Goal: Information Seeking & Learning: Learn about a topic

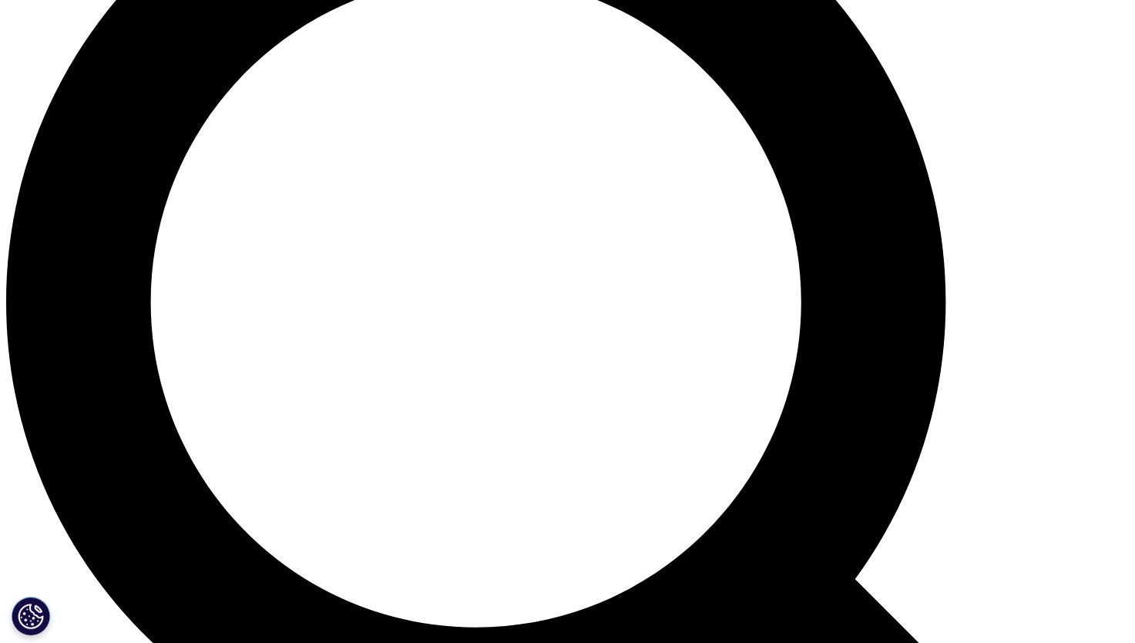
scroll to position [1464, 0]
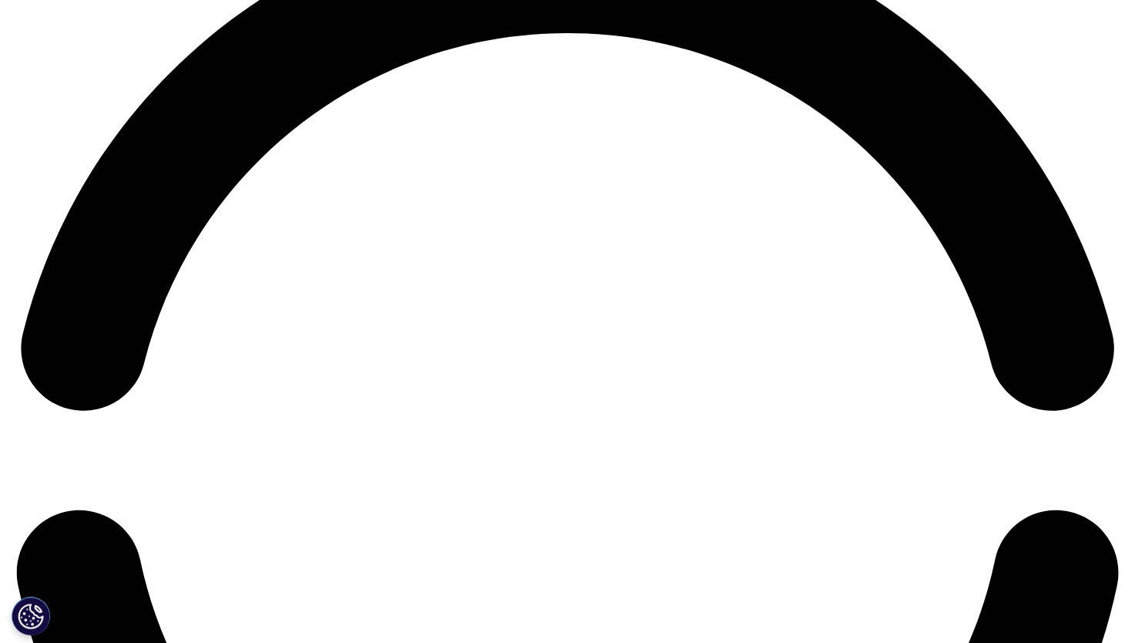
scroll to position [2389, 0]
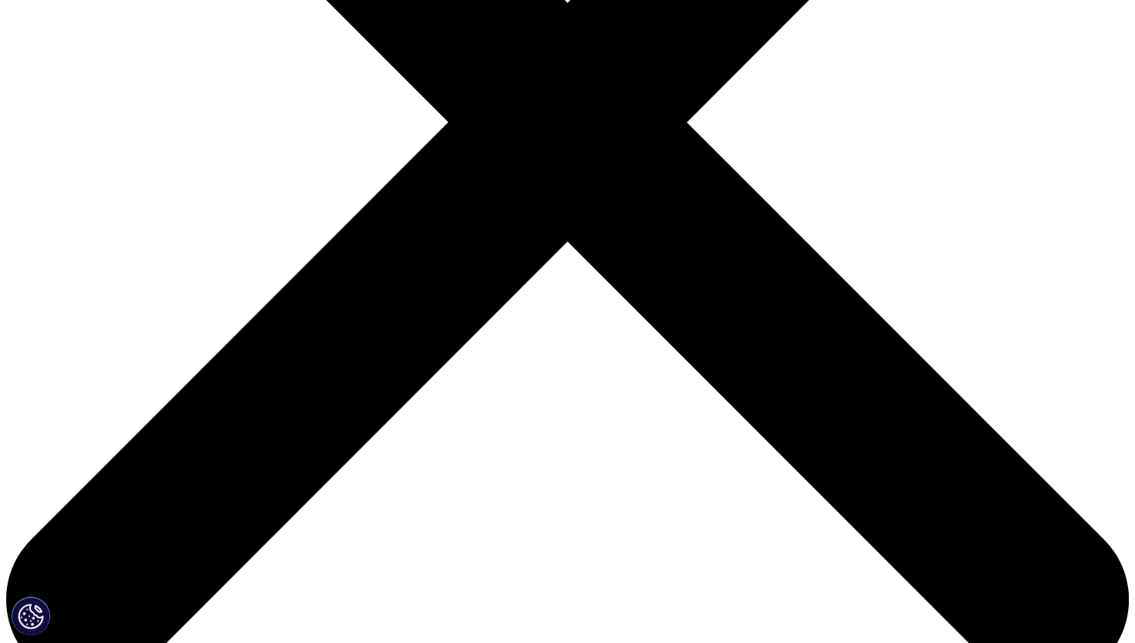
scroll to position [501, 0]
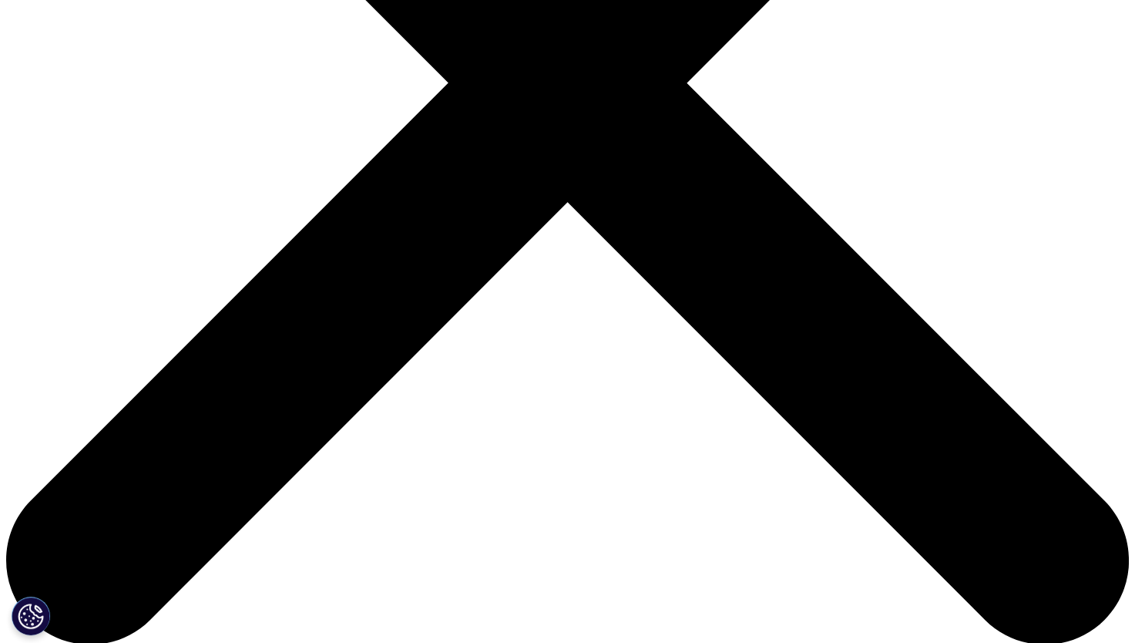
type input "OTC"
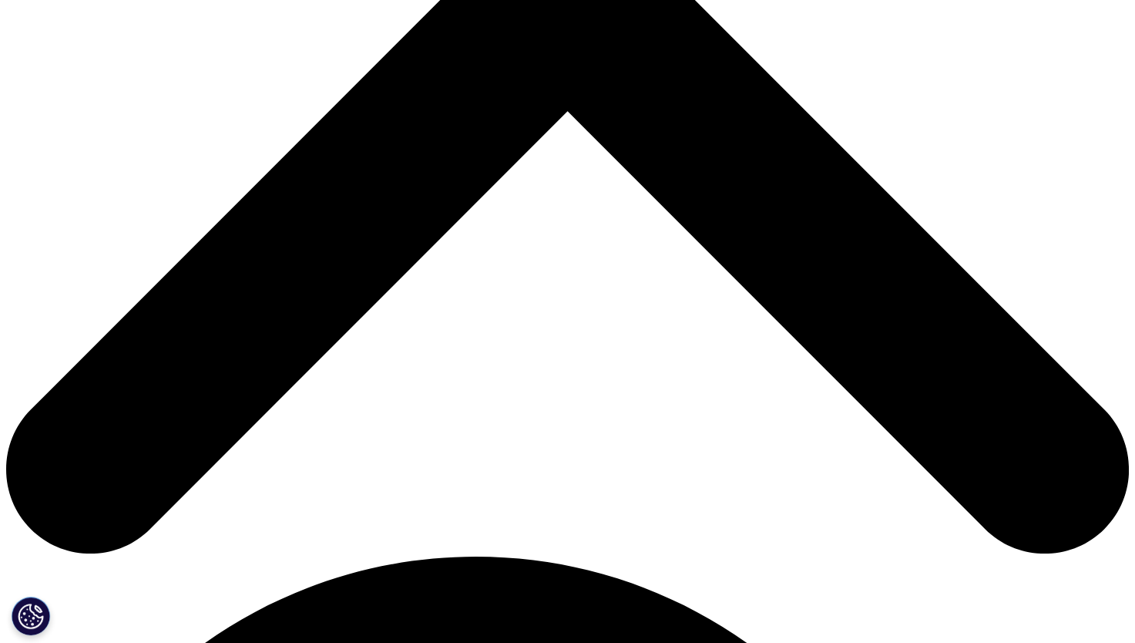
scroll to position [809, 0]
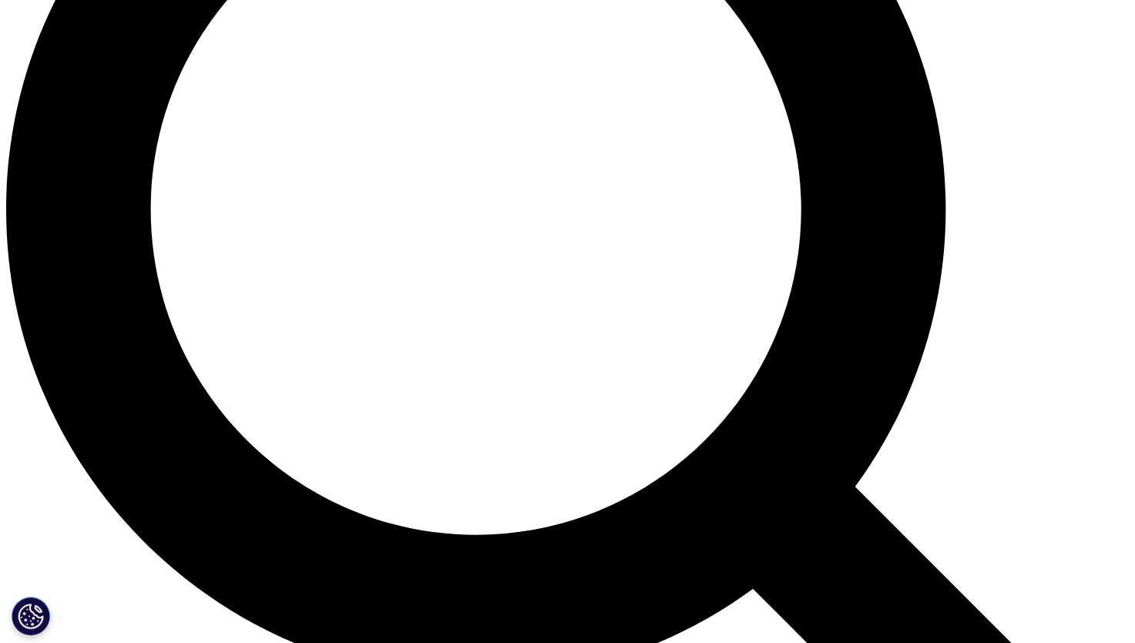
scroll to position [1426, 0]
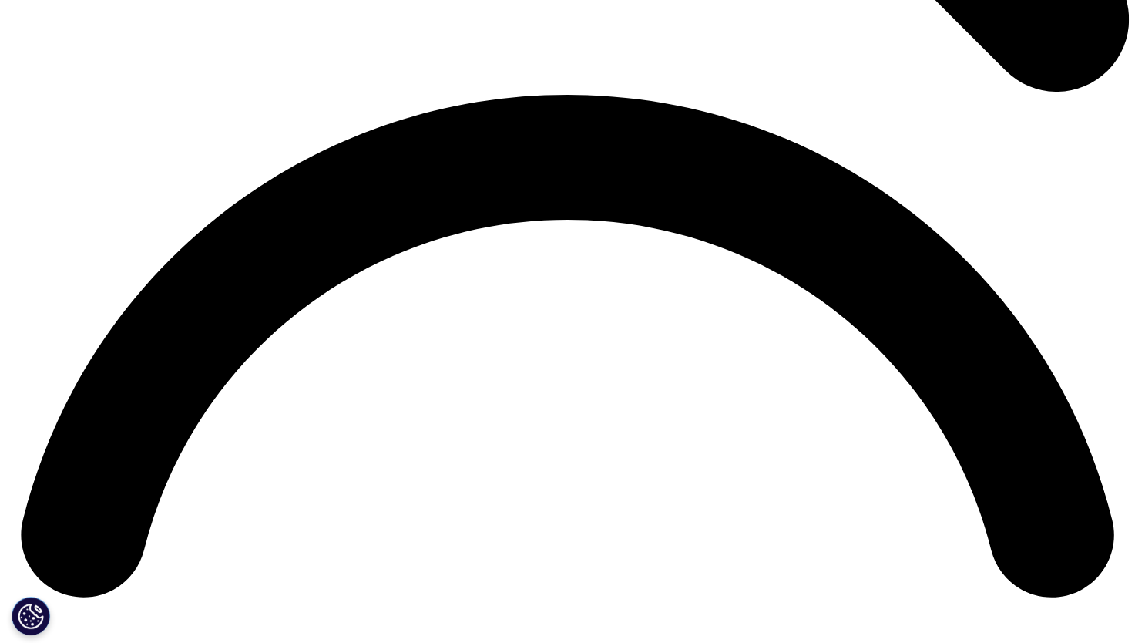
scroll to position [2197, 0]
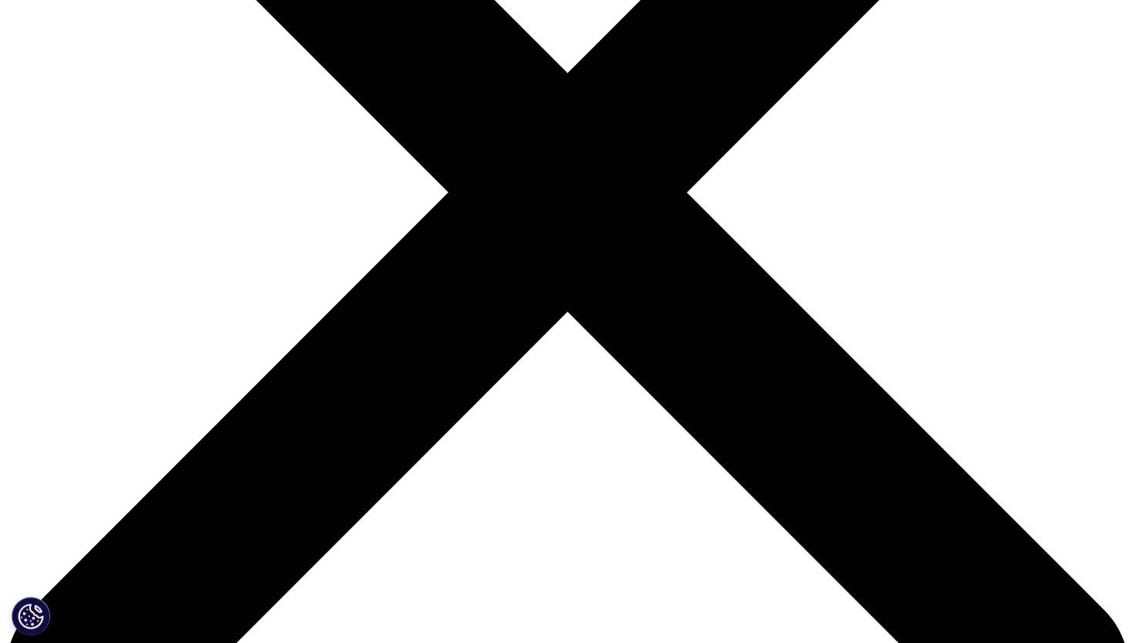
scroll to position [469, 0]
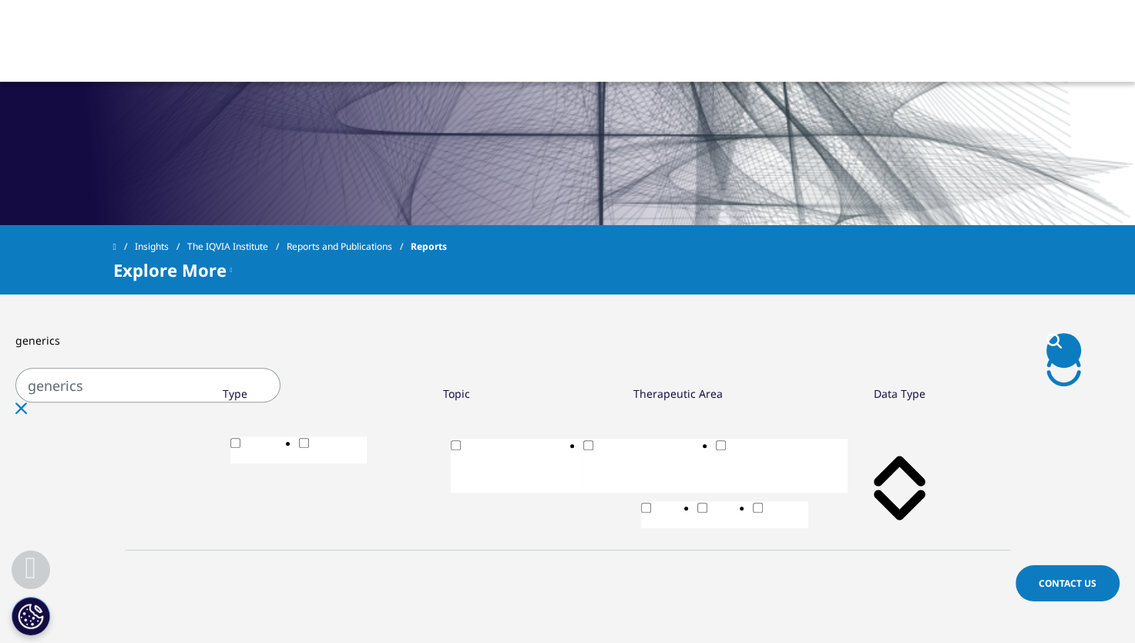
drag, startPoint x: 392, startPoint y: 392, endPoint x: 246, endPoint y: 392, distance: 145.7
click at [246, 392] on input "generics" at bounding box center [147, 385] width 265 height 35
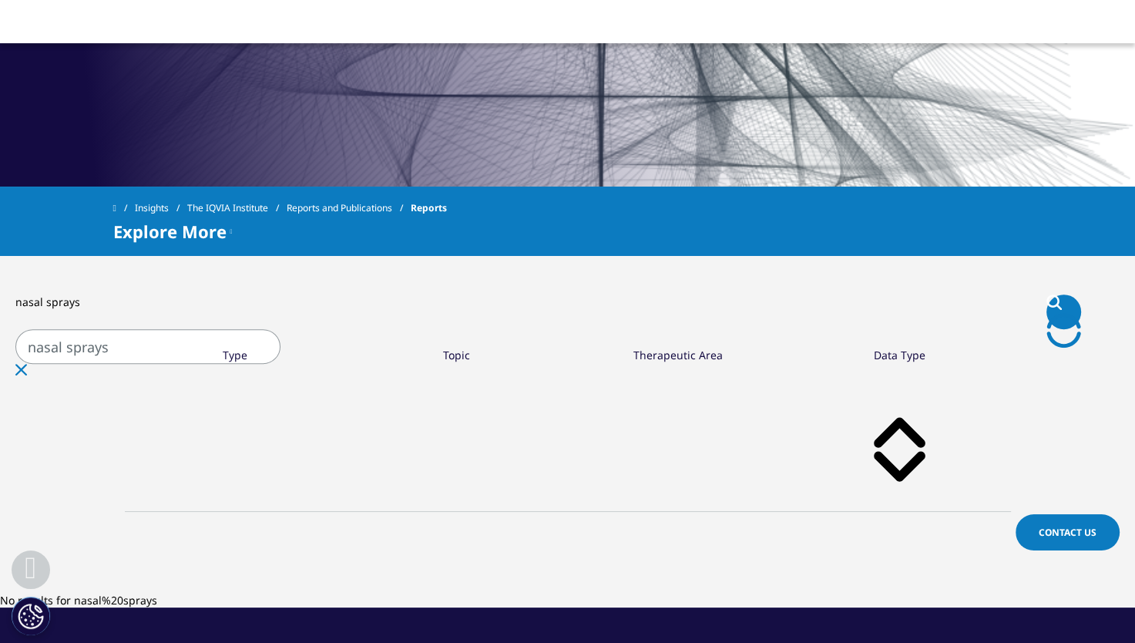
scroll to position [623, 0]
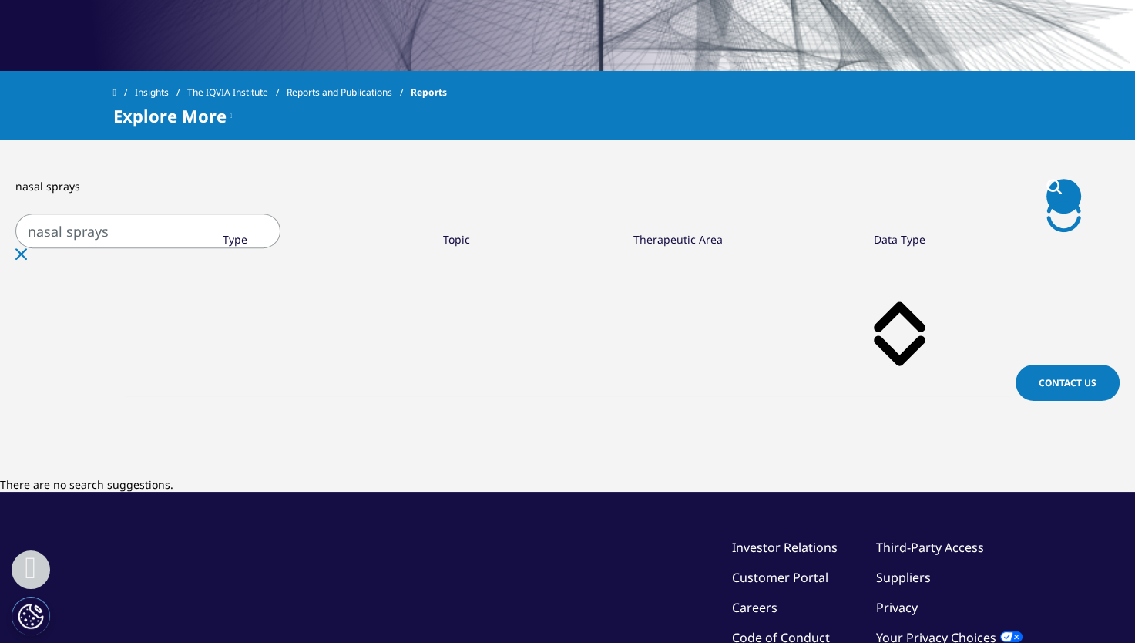
drag, startPoint x: 384, startPoint y: 245, endPoint x: 227, endPoint y: 233, distance: 157.7
click at [227, 213] on div "nasal sprays nasal sprays Clear Search Loading" at bounding box center [567, 196] width 1135 height 35
type input "pharmacovigilance"
click at [1047, 192] on icon "Search" at bounding box center [1053, 185] width 13 height 13
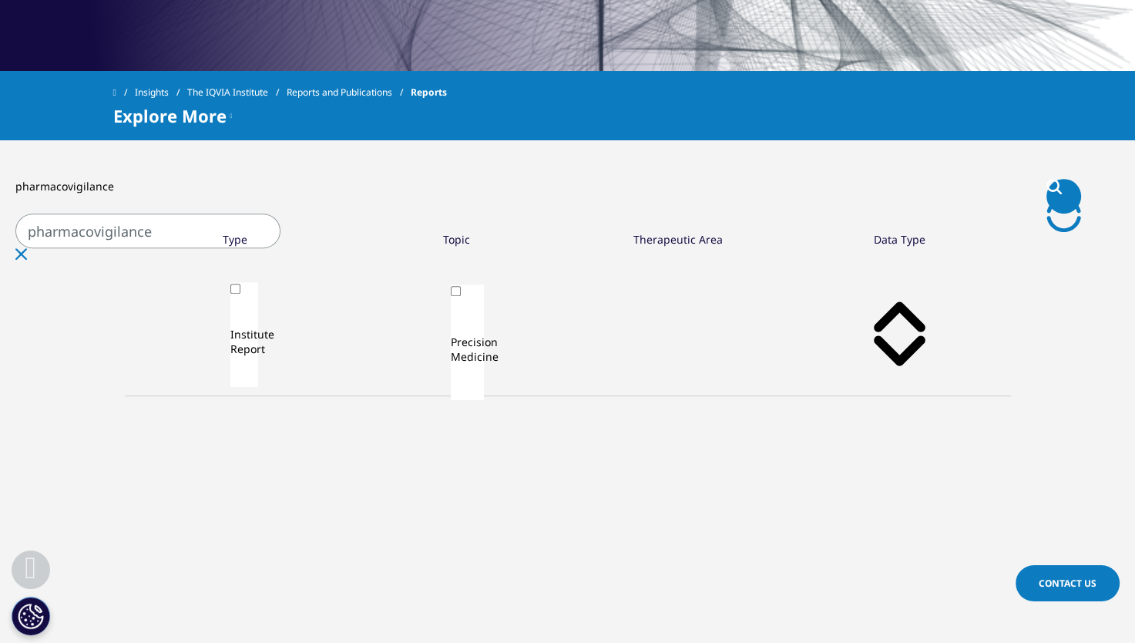
scroll to position [700, 0]
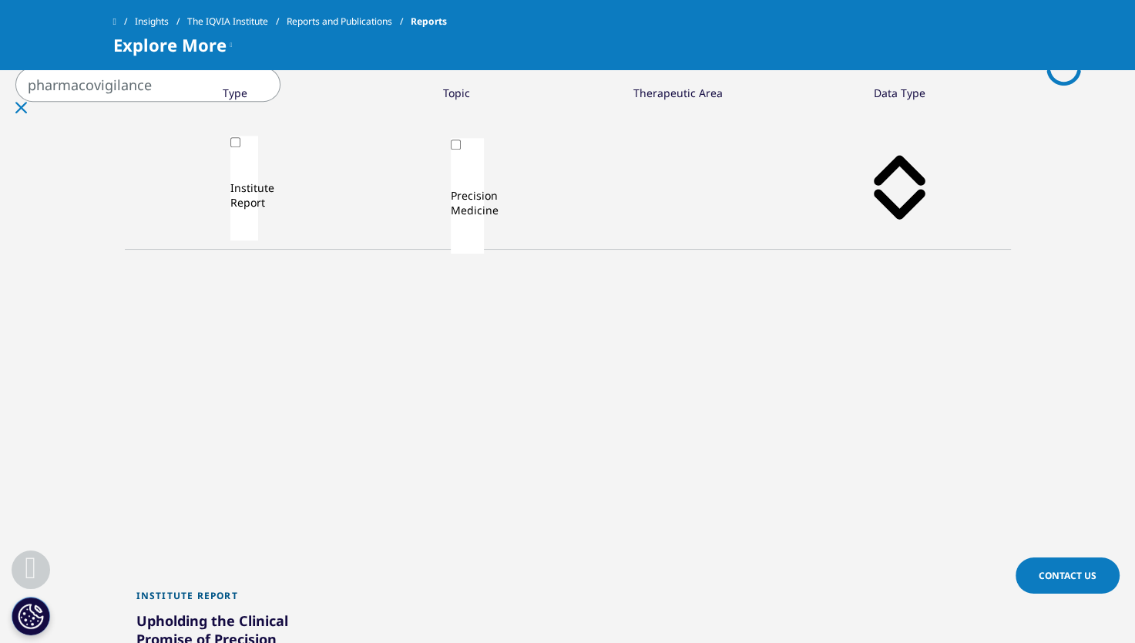
click at [335, 611] on div "Upholding the Clinical Promise of Precision Medicine" at bounding box center [235, 642] width 199 height 62
click at [335, 590] on div "Institute Report" at bounding box center [235, 600] width 199 height 21
